Goal: Information Seeking & Learning: Learn about a topic

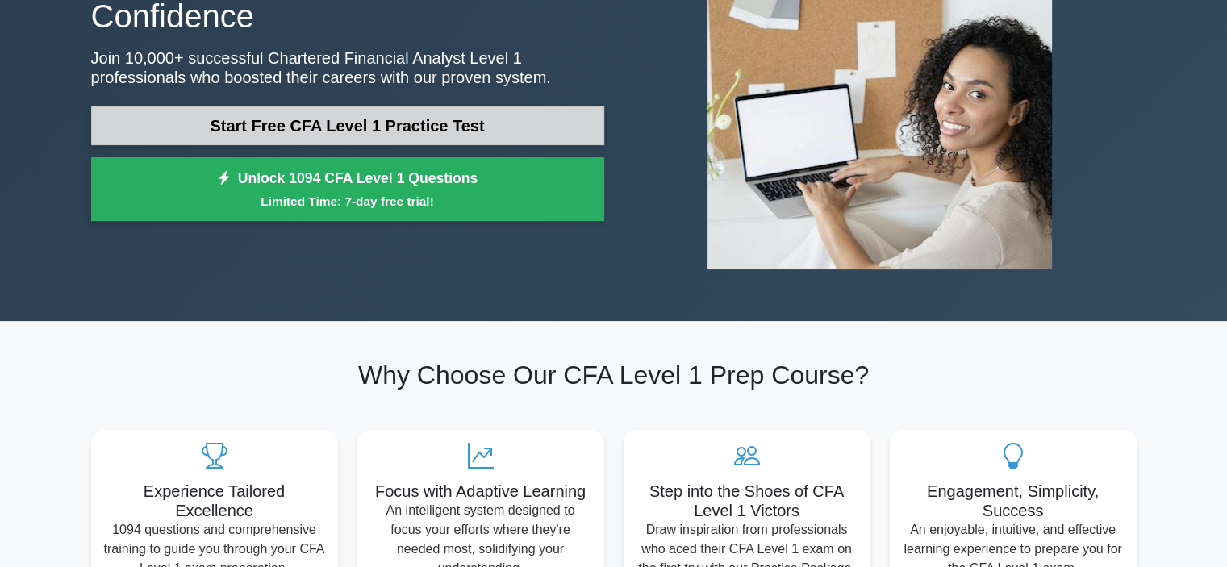
click at [163, 129] on link "Start Free CFA Level 1 Practice Test" at bounding box center [347, 125] width 513 height 39
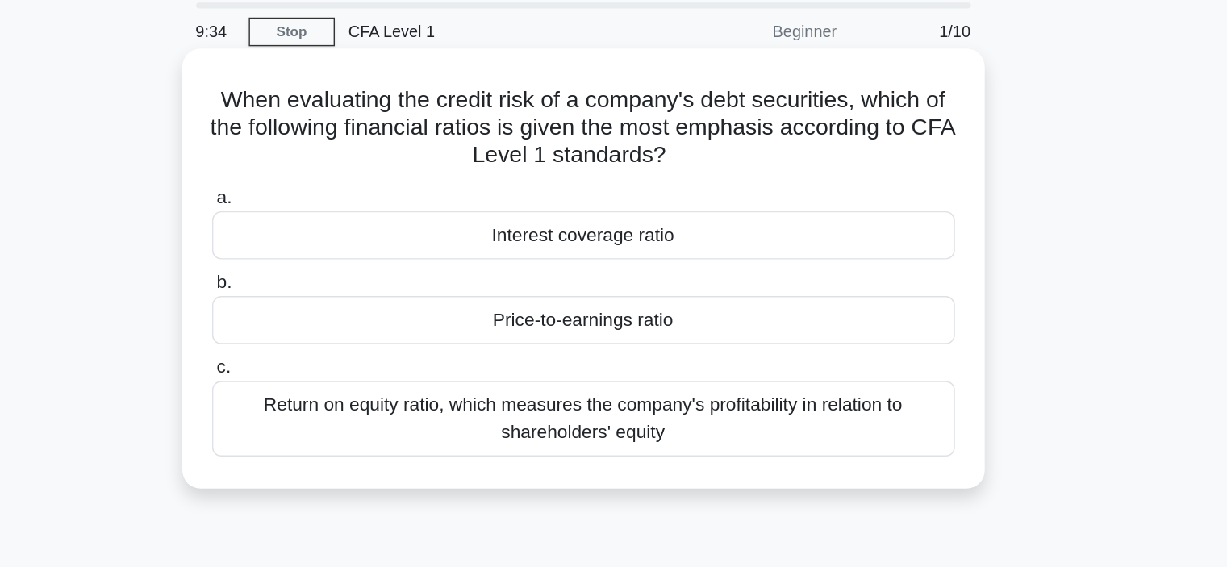
click at [580, 217] on div "Interest coverage ratio" at bounding box center [613, 222] width 523 height 34
click at [352, 201] on input "a. Interest coverage ratio" at bounding box center [352, 195] width 0 height 10
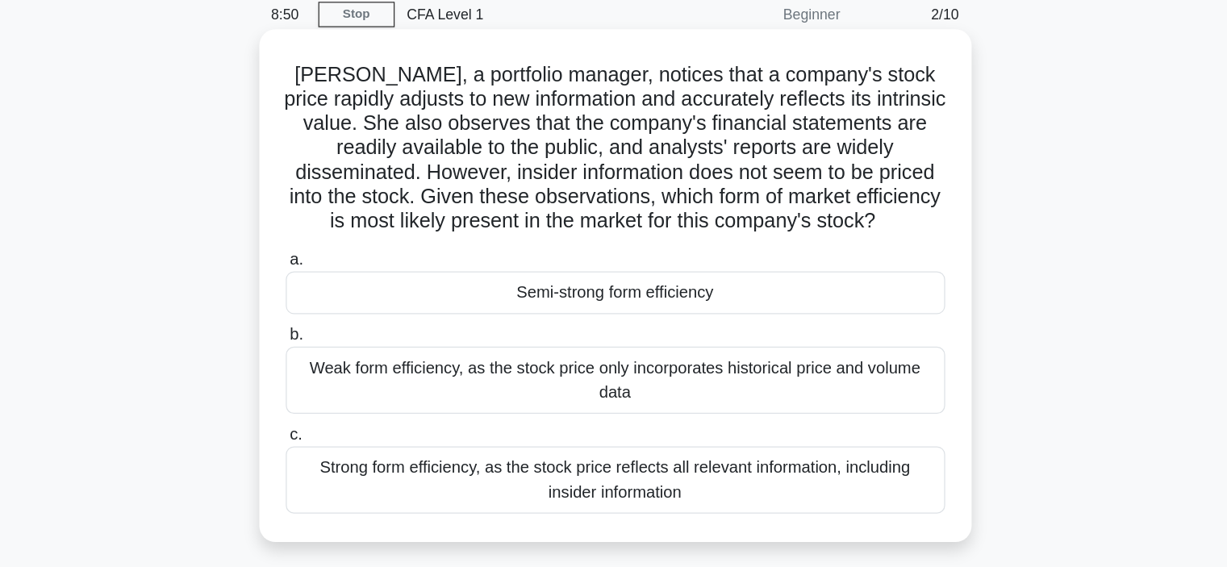
click at [569, 304] on div "Semi-strong form efficiency" at bounding box center [613, 299] width 523 height 34
click at [352, 278] on input "a. Semi-strong form efficiency" at bounding box center [352, 273] width 0 height 10
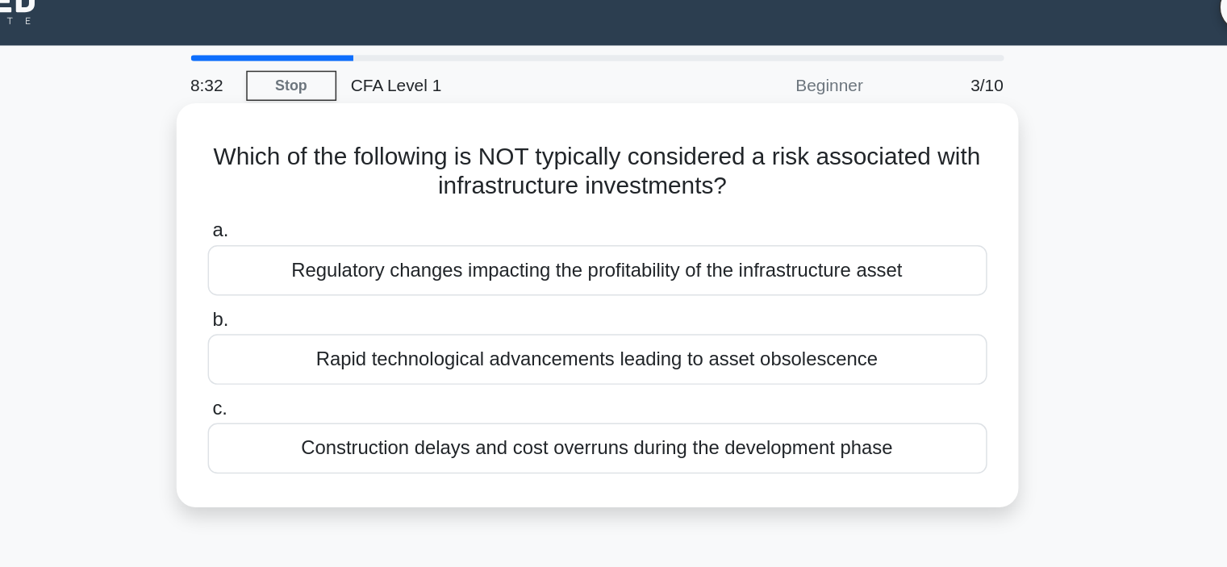
click at [524, 307] on div "Construction delays and cost overruns during the development phase" at bounding box center [613, 322] width 523 height 34
click at [352, 301] on input "c. Construction delays and cost overruns during the development phase" at bounding box center [352, 295] width 0 height 10
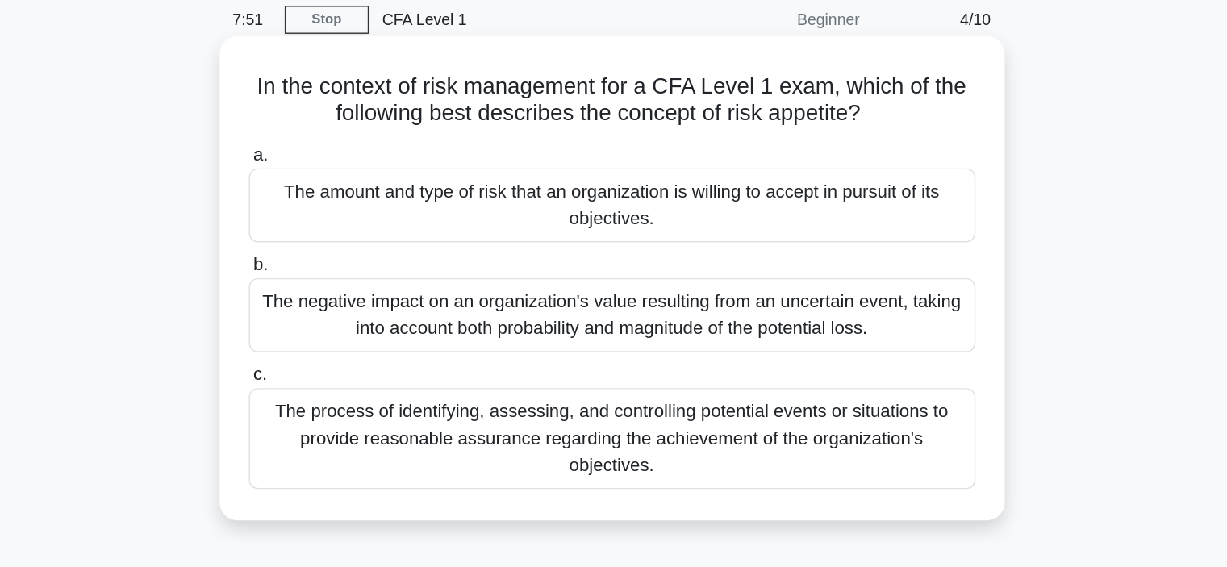
click at [473, 232] on div "The amount and type of risk that an organization is willing to accept in pursui…" at bounding box center [613, 212] width 523 height 53
click at [352, 181] on input "a. The amount and type of risk that an organization is willing to accept in pur…" at bounding box center [352, 176] width 0 height 10
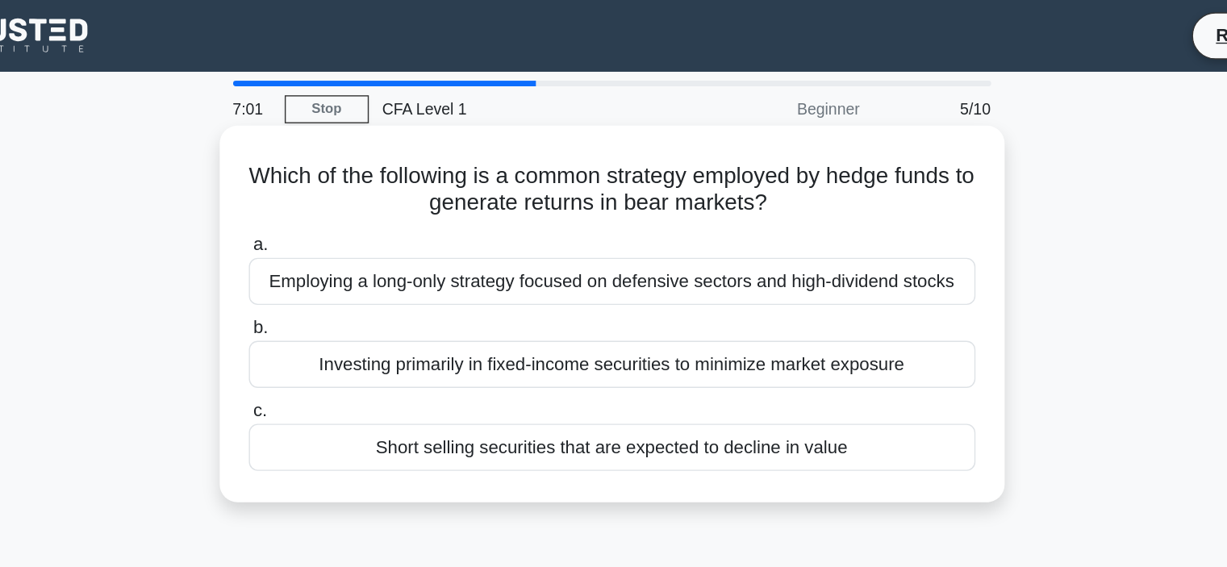
click at [550, 326] on div "Short selling securities that are expected to decline in value" at bounding box center [613, 322] width 523 height 34
click at [352, 301] on input "c. Short selling securities that are expected to decline in value" at bounding box center [352, 295] width 0 height 10
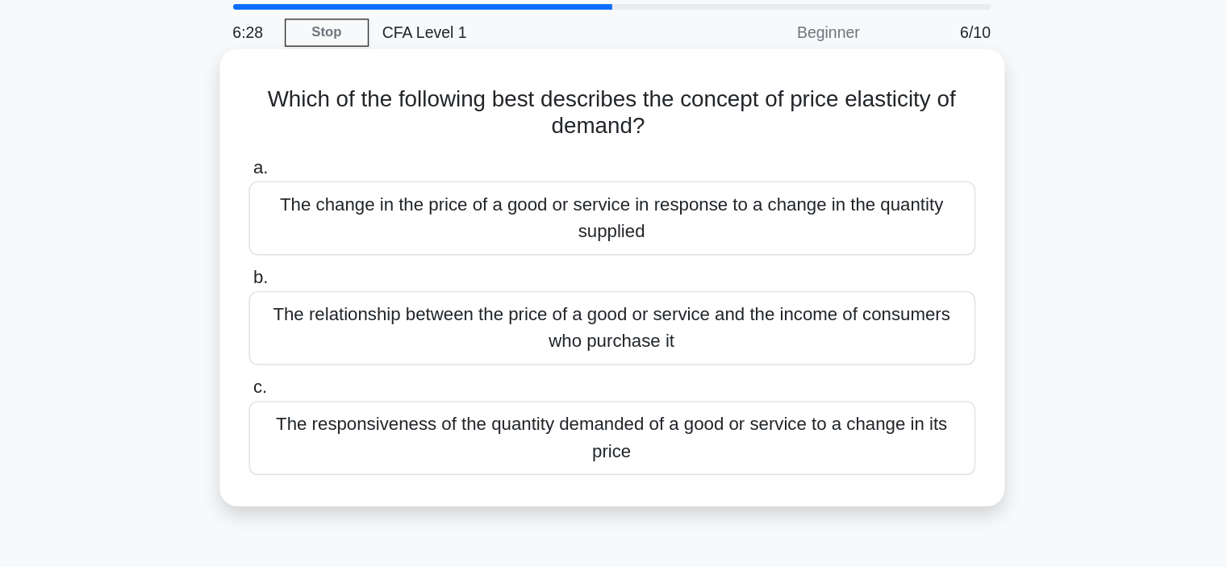
click at [555, 367] on div "The responsiveness of the quantity demanded of a good or service to a change in…" at bounding box center [613, 370] width 523 height 53
click at [352, 340] on input "c. The responsiveness of the quantity demanded of a good or service to a change…" at bounding box center [352, 334] width 0 height 10
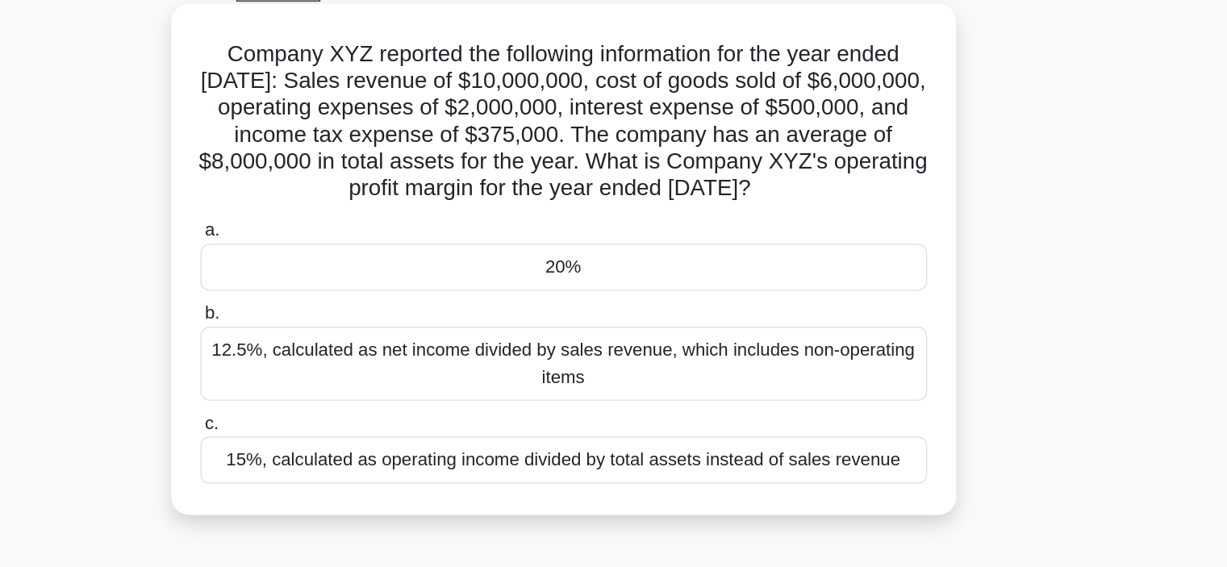
click at [585, 294] on div "20%" at bounding box center [613, 280] width 523 height 34
click at [352, 259] on input "a. 20%" at bounding box center [352, 253] width 0 height 10
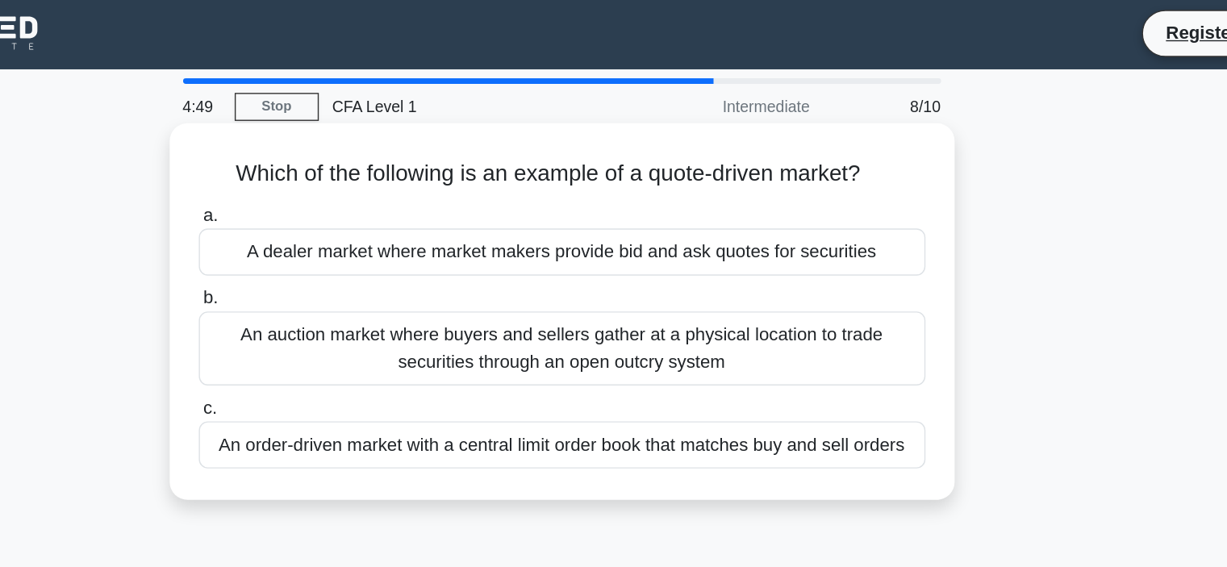
click at [478, 252] on div "An auction market where buyers and sellers gather at a physical location to tra…" at bounding box center [613, 252] width 523 height 53
click at [352, 222] on input "b. An auction market where buyers and sellers gather at a physical location to …" at bounding box center [352, 216] width 0 height 10
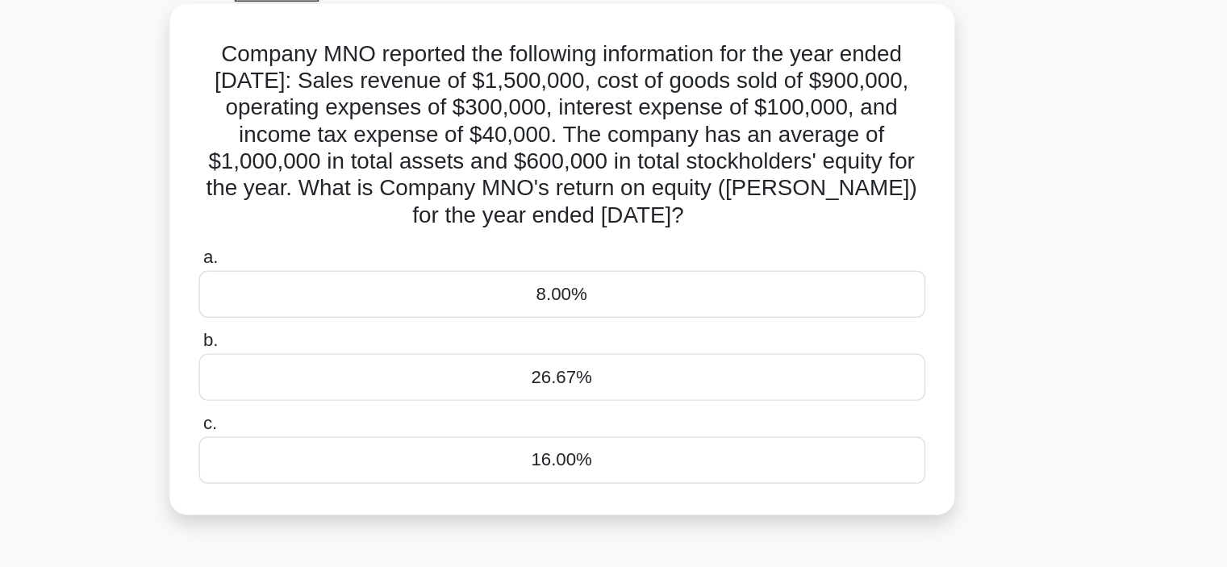
click at [532, 359] on div "26.67%" at bounding box center [613, 359] width 523 height 34
click at [352, 338] on input "b. 26.67%" at bounding box center [352, 332] width 0 height 10
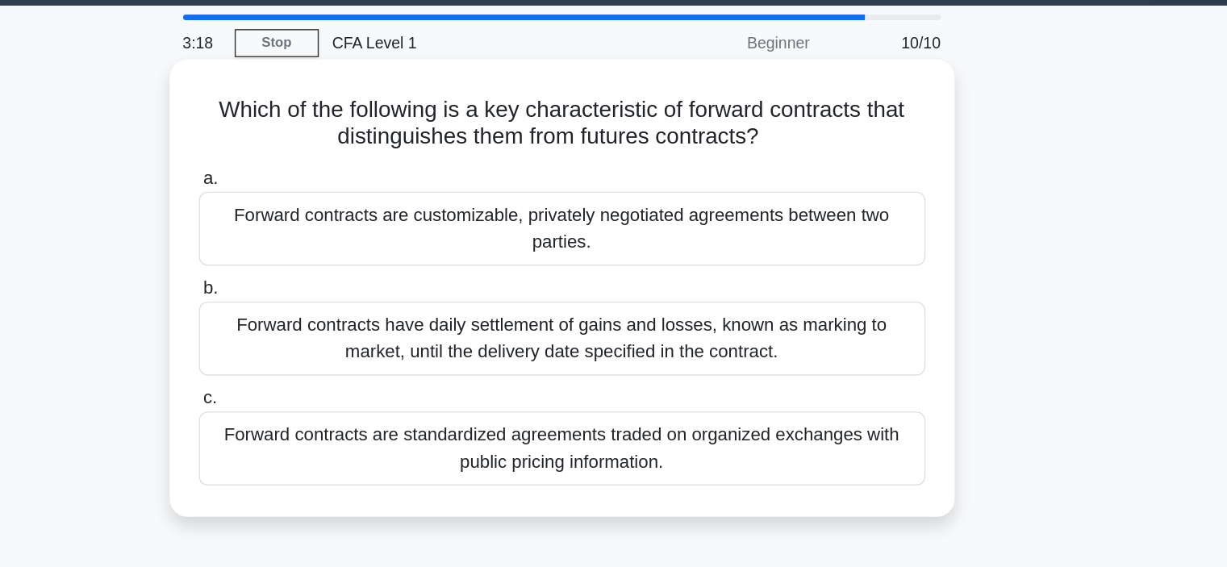
click at [407, 202] on div "Forward contracts are customizable, privately negotiated agreements between two…" at bounding box center [613, 212] width 523 height 53
click at [352, 181] on input "a. Forward contracts are customizable, privately negotiated agreements between …" at bounding box center [352, 176] width 0 height 10
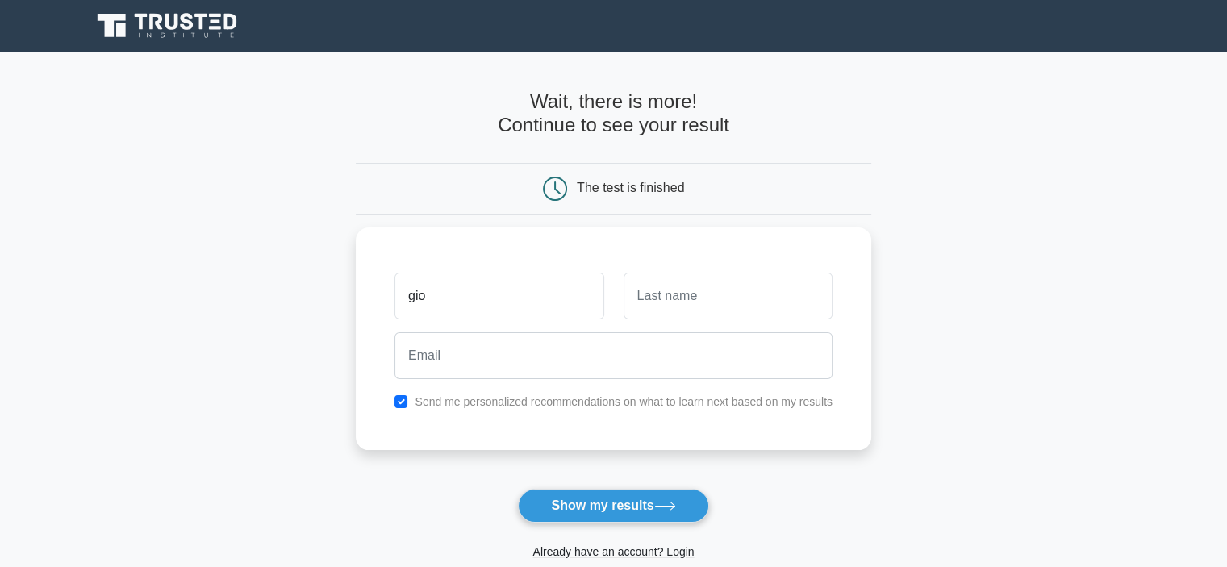
type input "gio"
type input "bio"
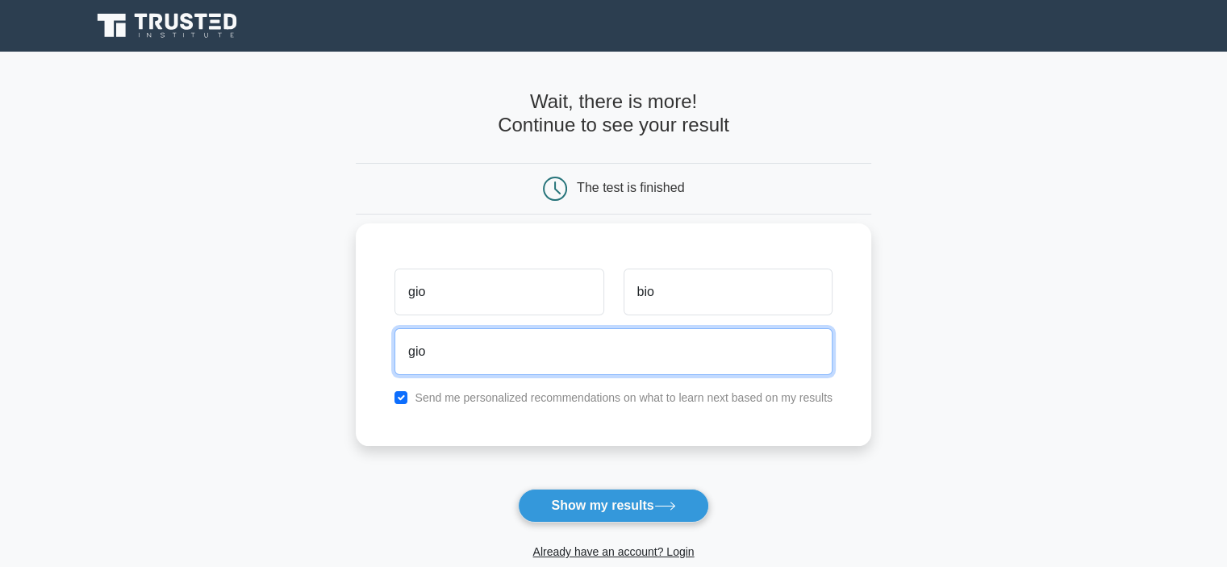
type input "giorgitalabadze0102@gmail.com"
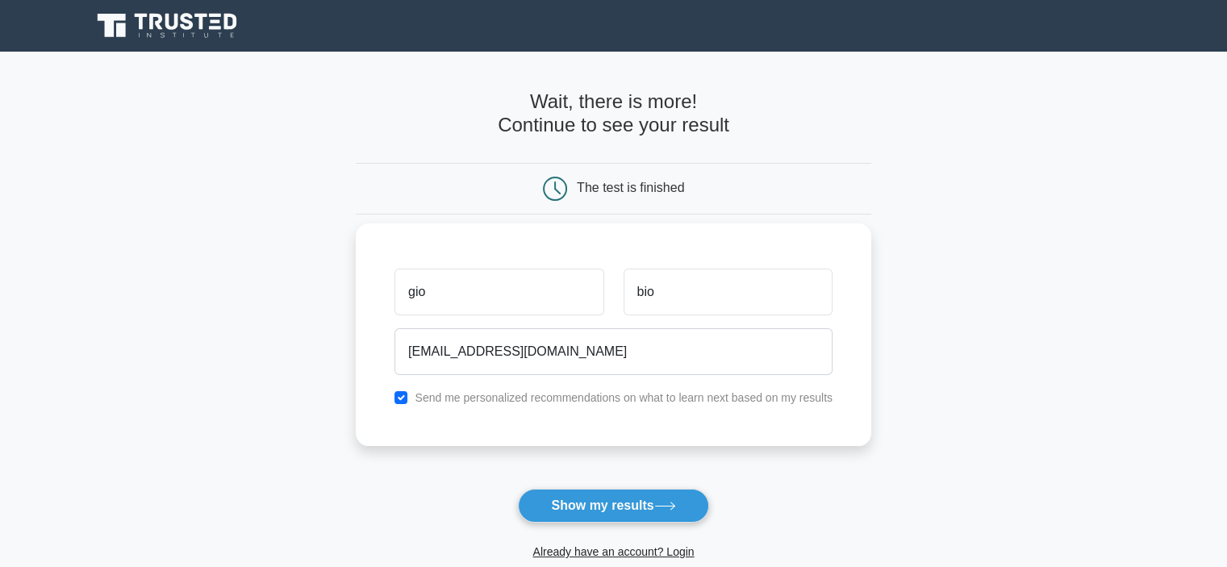
click at [493, 400] on label "Send me personalized recommendations on what to learn next based on my results" at bounding box center [624, 397] width 418 height 13
click at [403, 403] on div "Send me personalized recommendations on what to learn next based on my results" at bounding box center [613, 397] width 457 height 19
click at [399, 397] on input "checkbox" at bounding box center [400, 397] width 13 height 13
checkbox input "false"
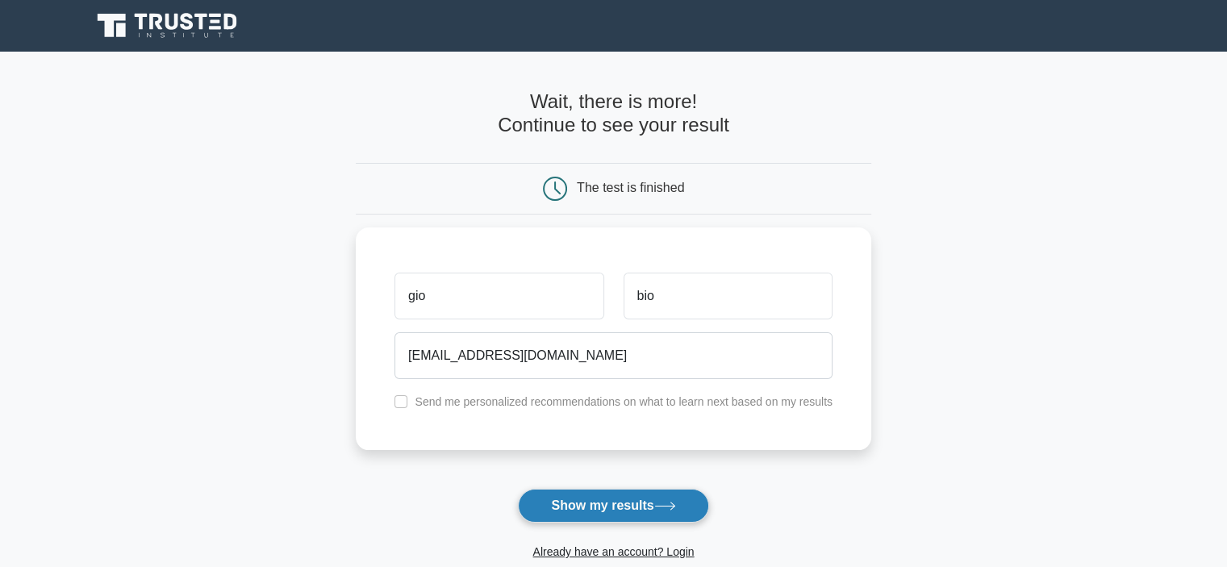
click at [599, 516] on button "Show my results" at bounding box center [613, 506] width 190 height 34
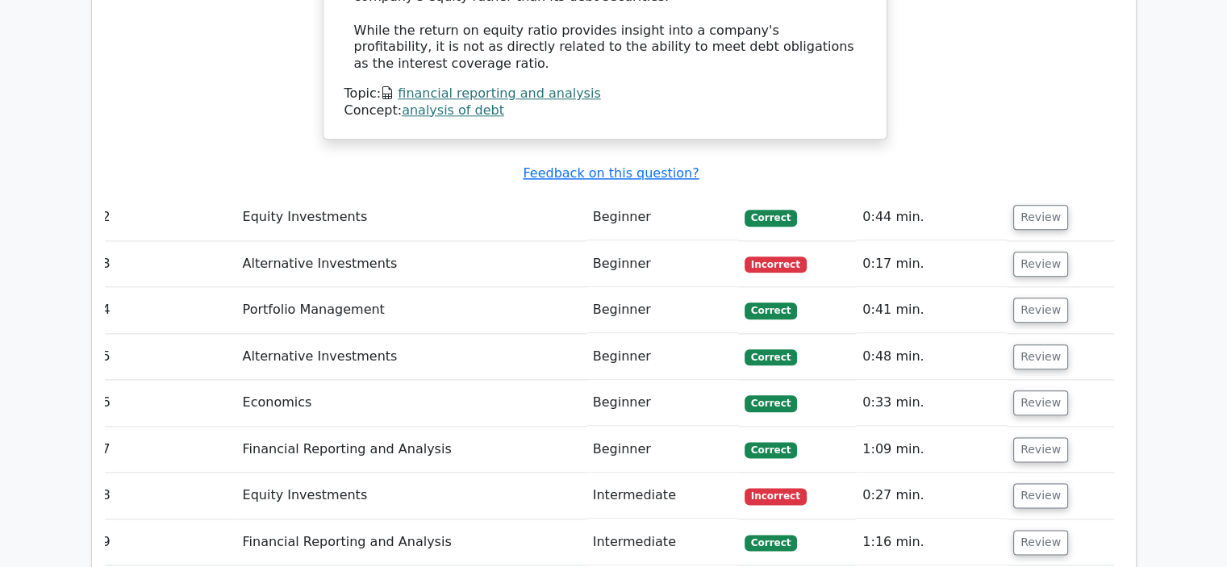
scroll to position [0, 8]
click at [1020, 252] on button "Review" at bounding box center [1041, 264] width 55 height 25
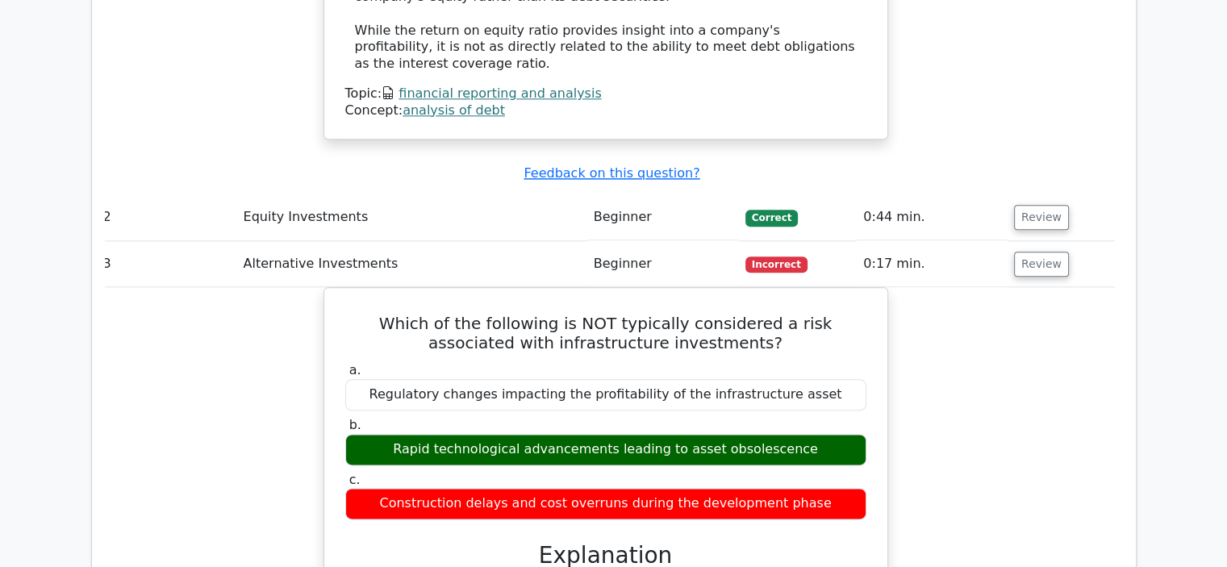
click at [1050, 252] on button "Review" at bounding box center [1041, 264] width 55 height 25
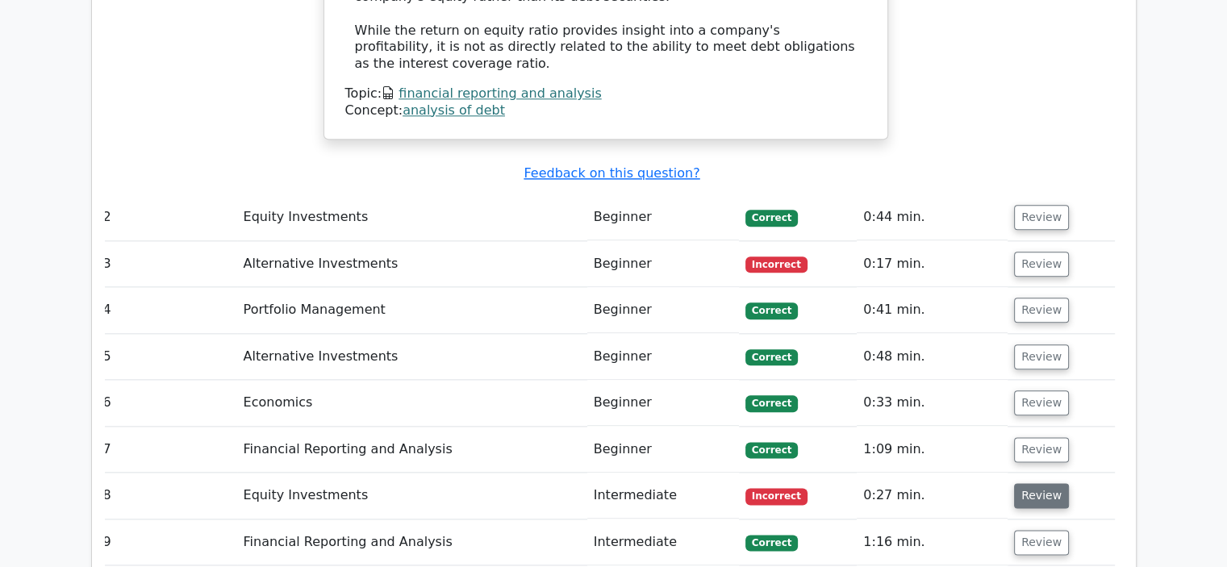
click at [1023, 483] on button "Review" at bounding box center [1041, 495] width 55 height 25
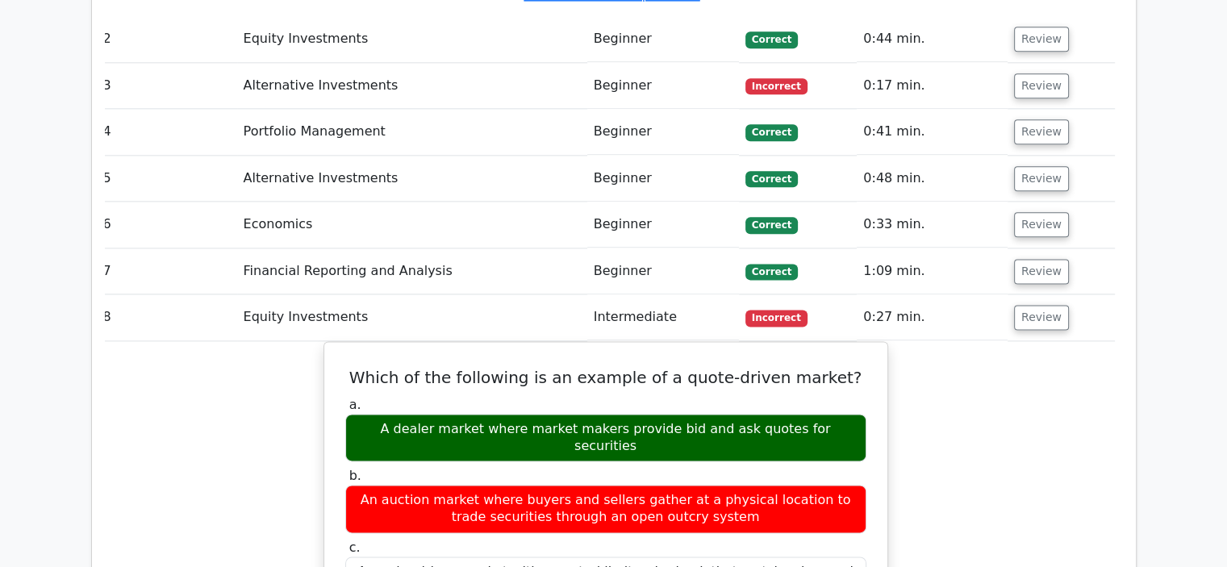
scroll to position [2052, 0]
click at [1033, 305] on button "Review" at bounding box center [1041, 317] width 55 height 25
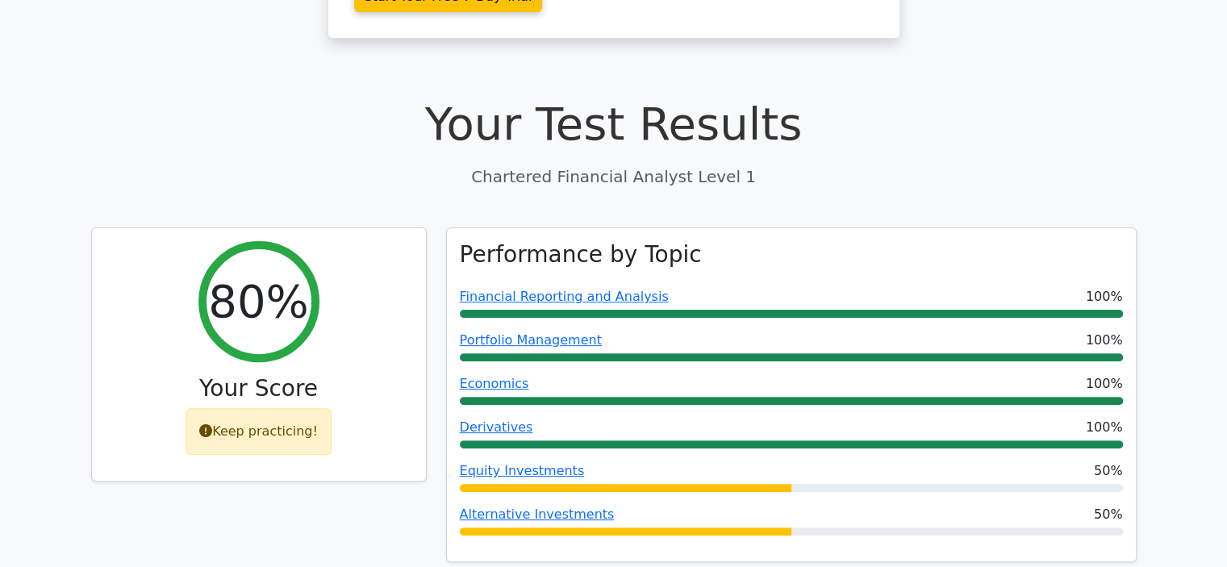
scroll to position [0, 0]
